Goal: Ask a question

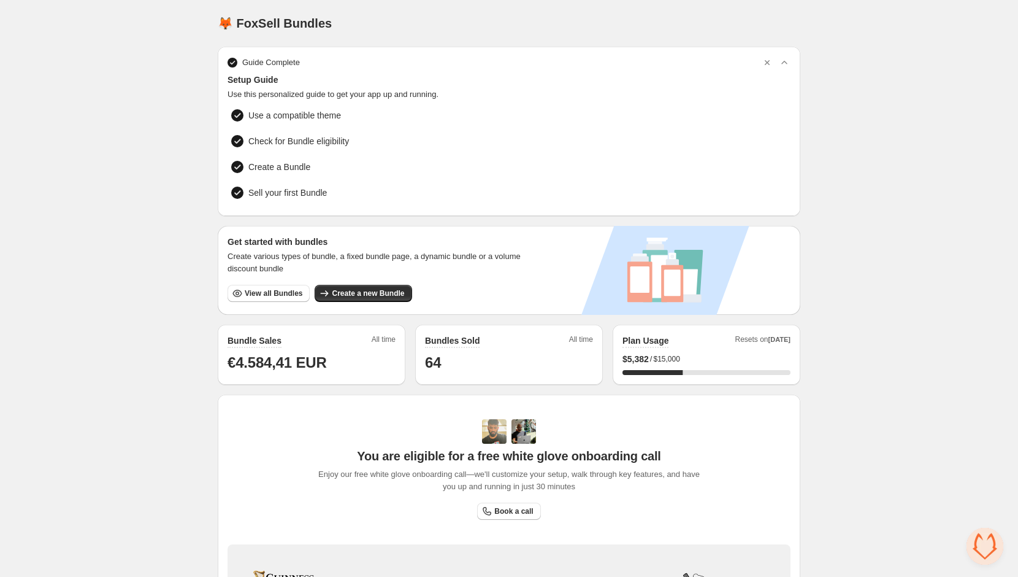
click at [735, 358] on div "$ 5,382 / $15,000" at bounding box center [707, 359] width 168 height 12
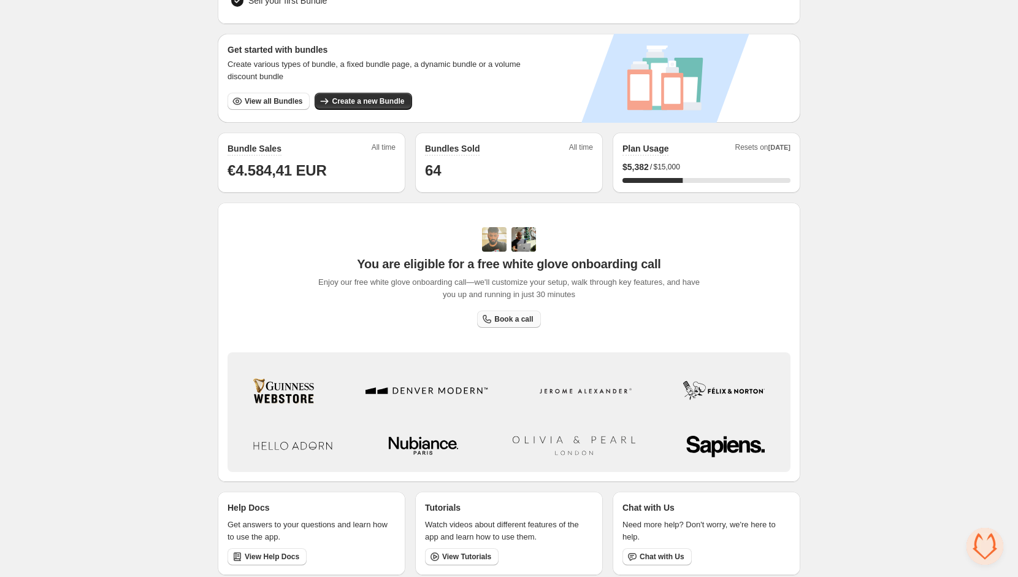
scroll to position [197, 0]
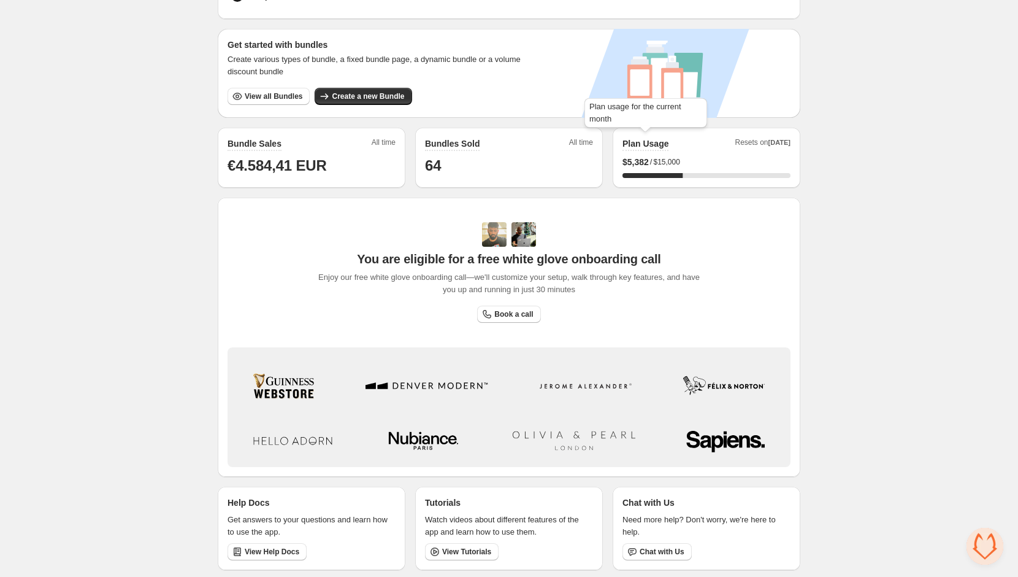
click at [651, 139] on h2 "Plan Usage" at bounding box center [646, 143] width 46 height 12
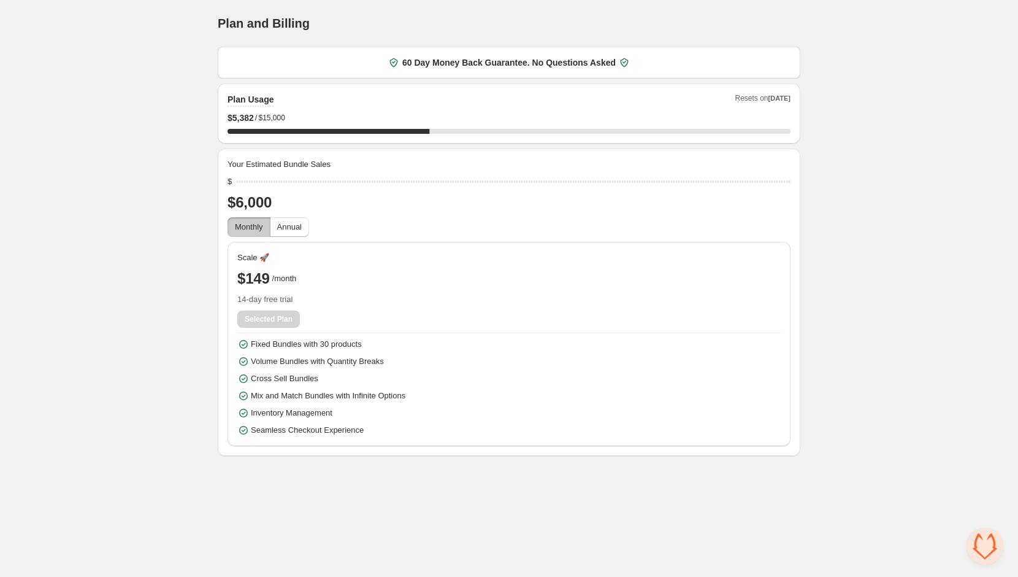
drag, startPoint x: 236, startPoint y: 179, endPoint x: 283, endPoint y: 180, distance: 46.6
click at [283, 180] on div "$" at bounding box center [509, 181] width 563 height 12
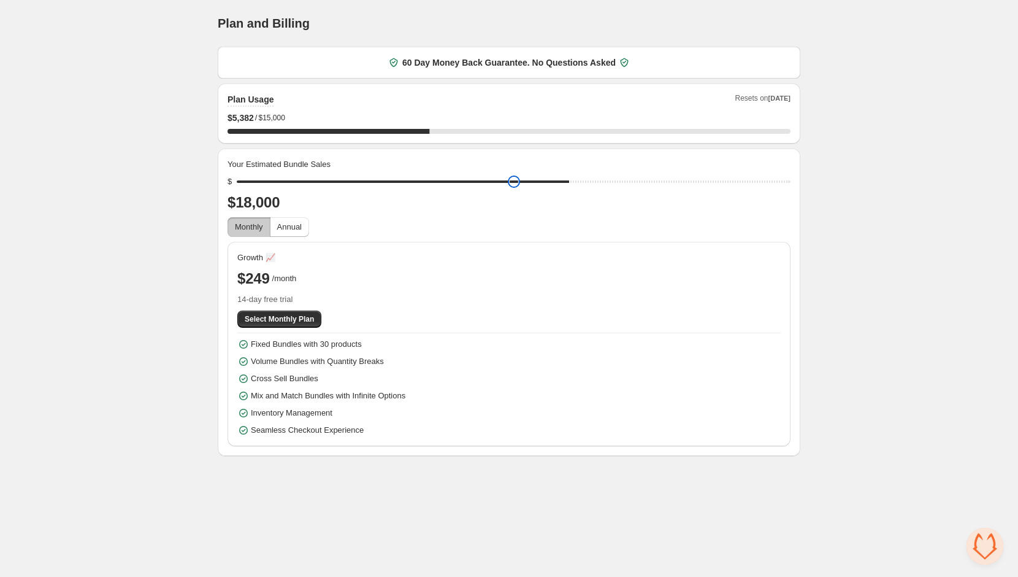
drag, startPoint x: 246, startPoint y: 179, endPoint x: 653, endPoint y: 185, distance: 406.7
click at [653, 185] on input "range" at bounding box center [514, 181] width 554 height 17
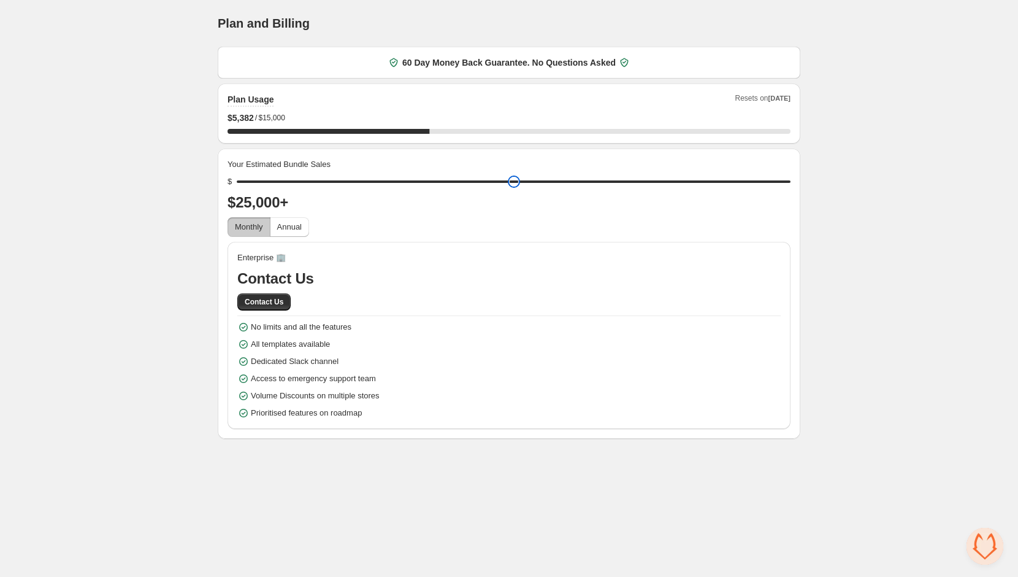
drag, startPoint x: 648, startPoint y: 182, endPoint x: 784, endPoint y: 185, distance: 136.2
type input "*****"
click at [784, 185] on input "range" at bounding box center [514, 181] width 554 height 17
click at [263, 300] on span "Contact Us" at bounding box center [264, 302] width 39 height 10
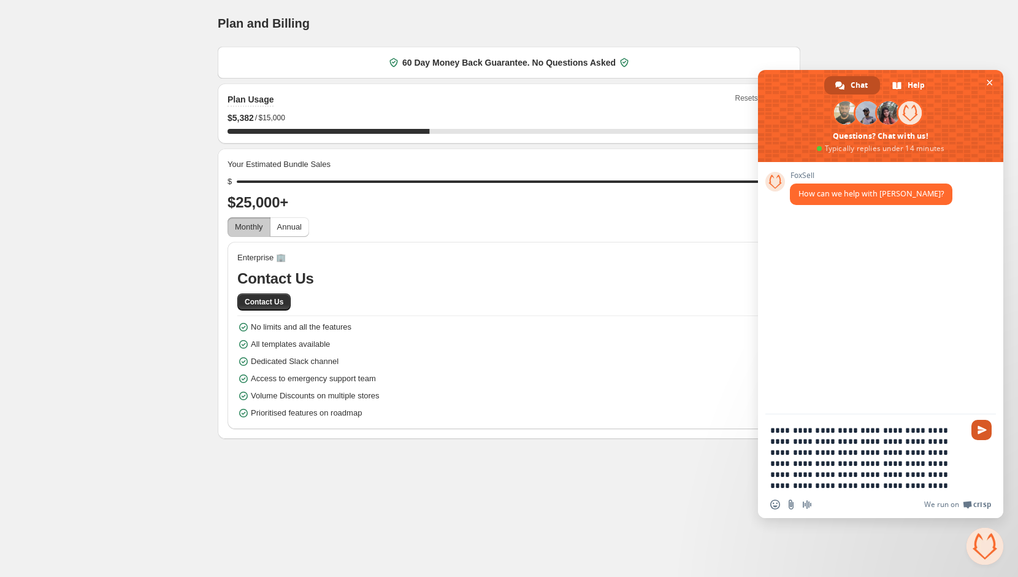
type textarea "**********"
click at [987, 431] on span "Send" at bounding box center [982, 430] width 20 height 20
